Goal: Navigation & Orientation: Find specific page/section

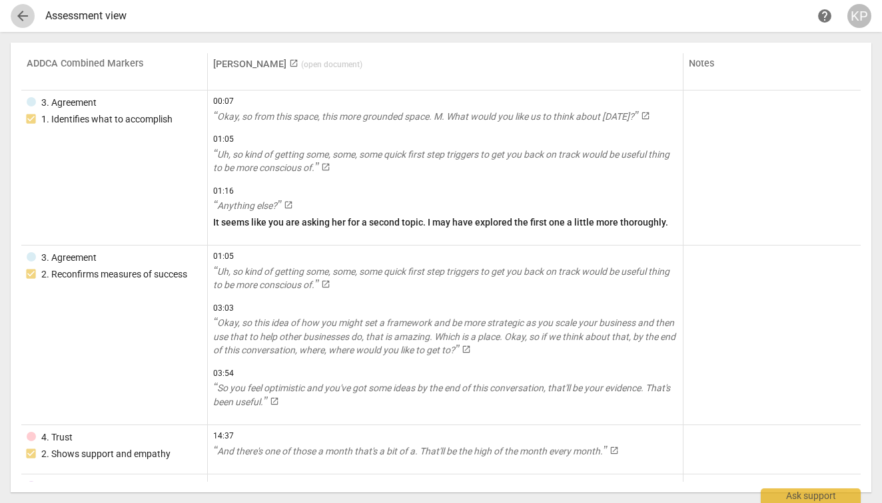
click at [21, 17] on span "arrow_back" at bounding box center [23, 16] width 16 height 16
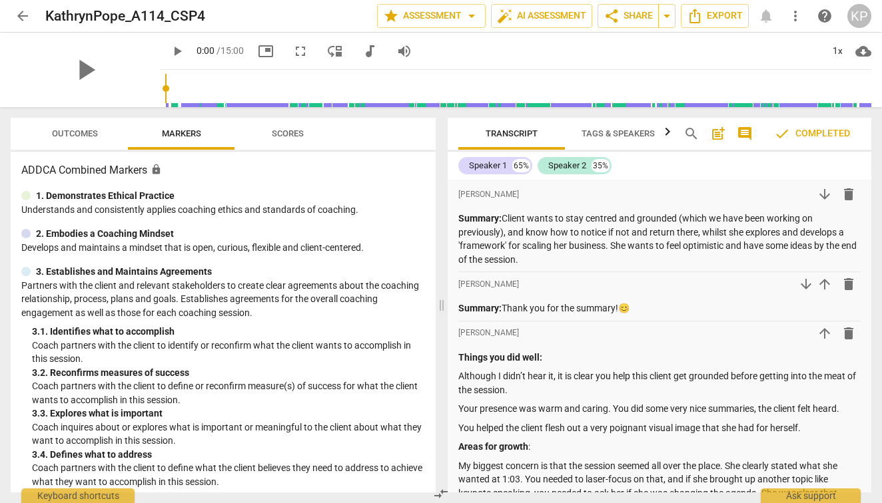
click at [94, 133] on span "Outcomes" at bounding box center [75, 134] width 46 height 10
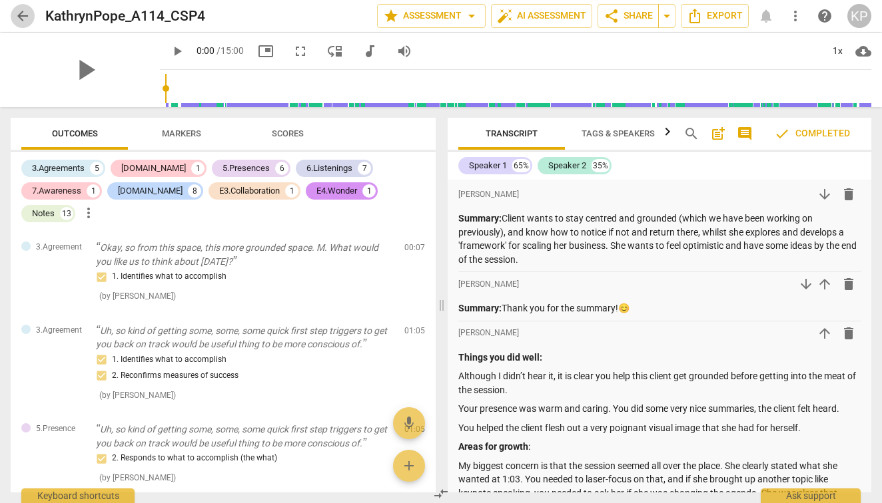
drag, startPoint x: 23, startPoint y: 18, endPoint x: 30, endPoint y: 25, distance: 10.4
click at [23, 18] on span "arrow_back" at bounding box center [23, 16] width 16 height 16
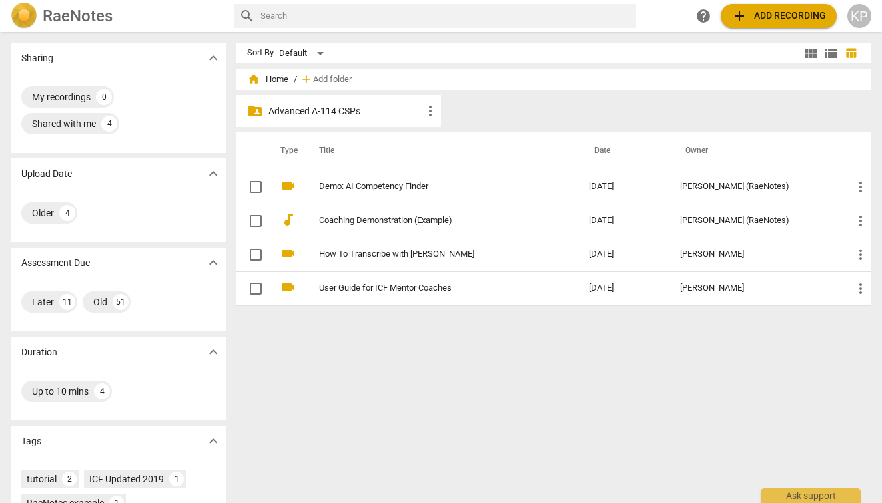
click at [318, 112] on p "Advanced A-114 CSPs" at bounding box center [345, 112] width 154 height 14
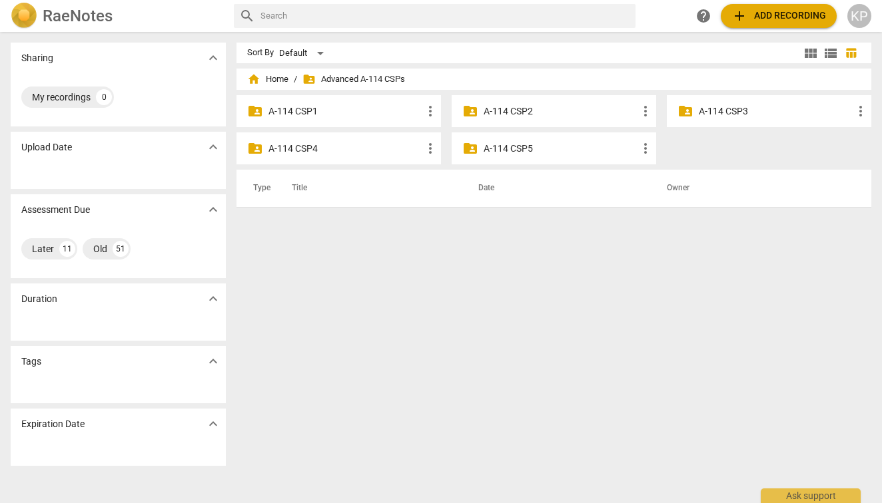
click at [315, 147] on p "A-114 CSP4" at bounding box center [345, 149] width 154 height 14
